Goal: Navigation & Orientation: Find specific page/section

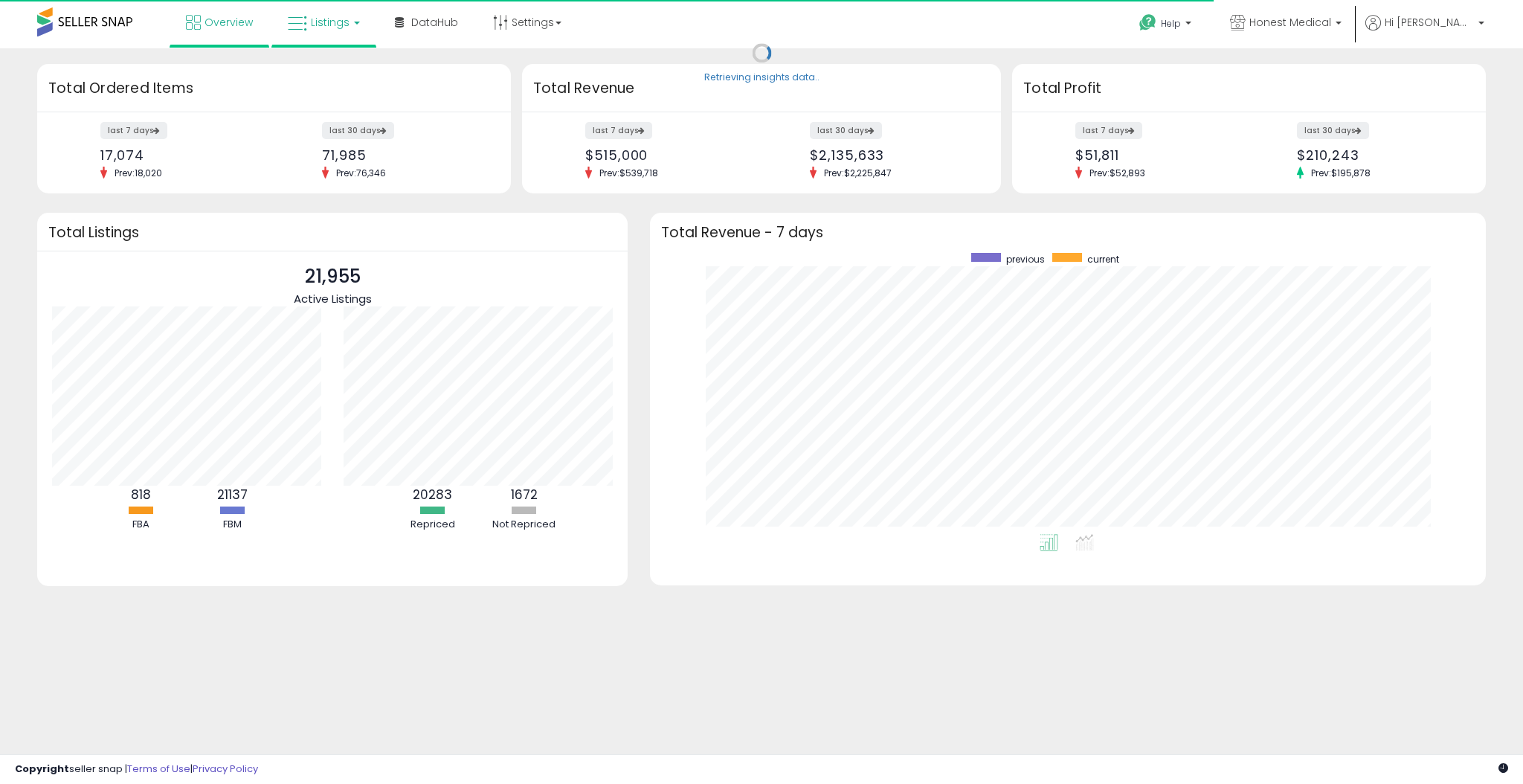
click at [336, 19] on span "Listings" at bounding box center [330, 22] width 39 height 15
click at [354, 82] on icon at bounding box center [335, 73] width 65 height 19
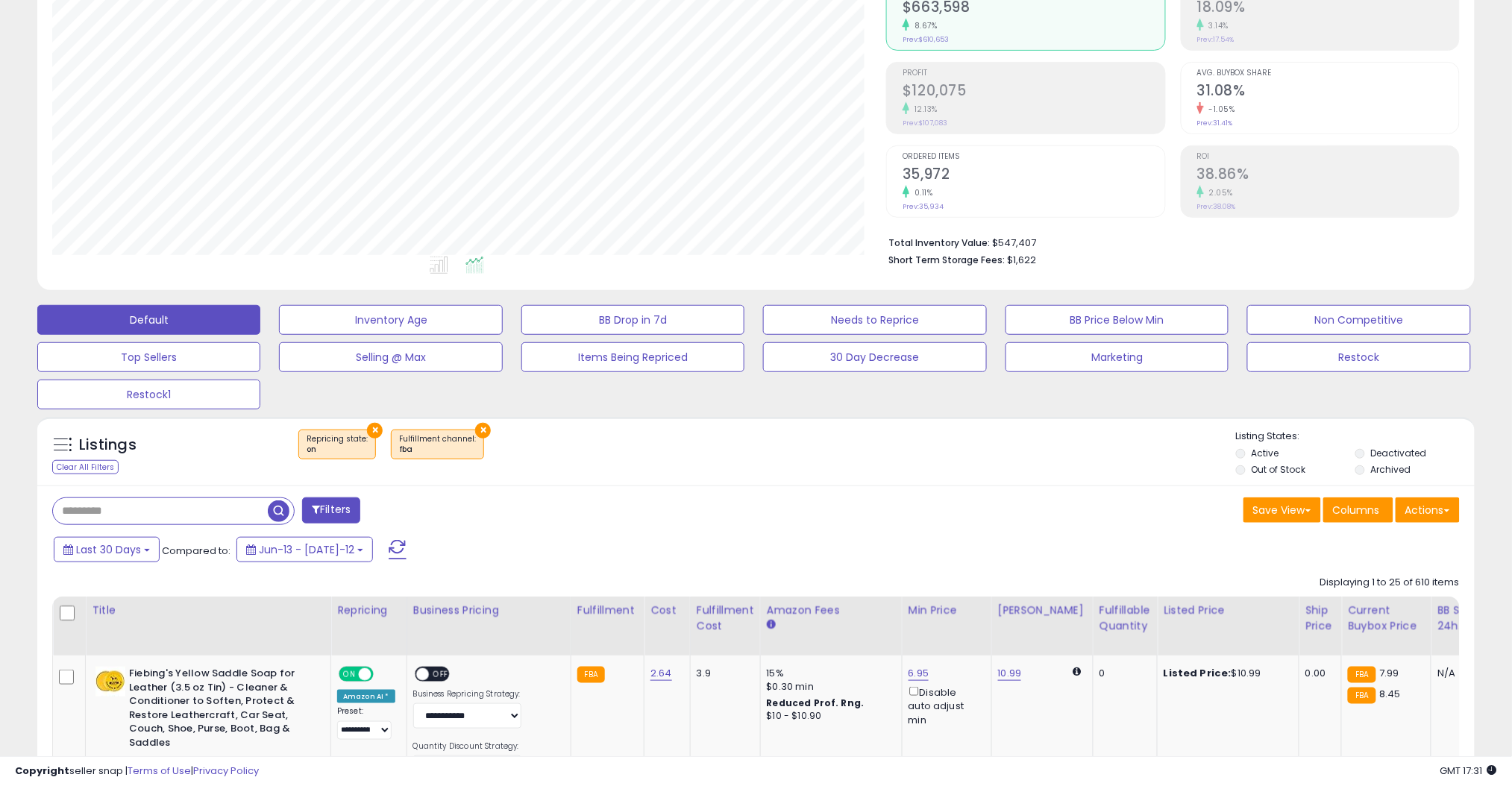
scroll to position [207, 0]
